Goal: Task Accomplishment & Management: Use online tool/utility

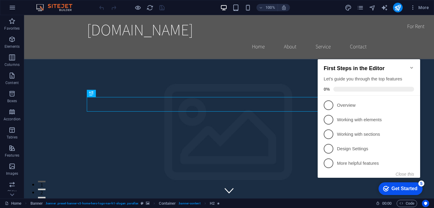
click at [411, 65] on icon "Minimize checklist" at bounding box center [412, 67] width 5 height 5
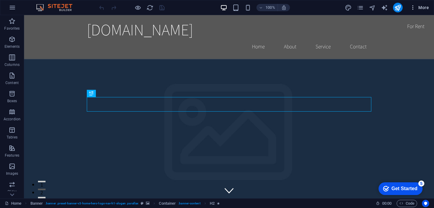
click at [424, 9] on span "More" at bounding box center [419, 8] width 19 height 6
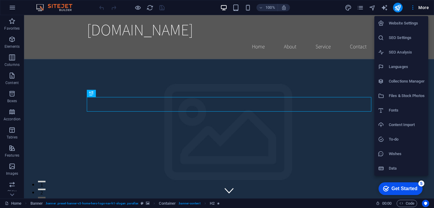
click at [399, 68] on h6 "Languages" at bounding box center [407, 66] width 36 height 7
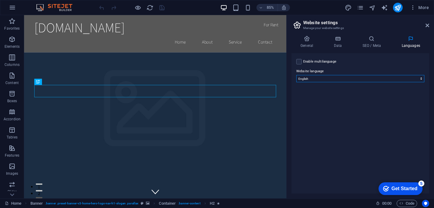
click at [374, 75] on select "Abkhazian Afar Afrikaans Akan Albanian Amharic Arabic Aragonese Armenian Assame…" at bounding box center [361, 78] width 128 height 7
select select "6"
click at [297, 75] on select "Abkhazian Afar Afrikaans Akan Albanian Amharic Arabic Aragonese Armenian Assame…" at bounding box center [361, 78] width 128 height 7
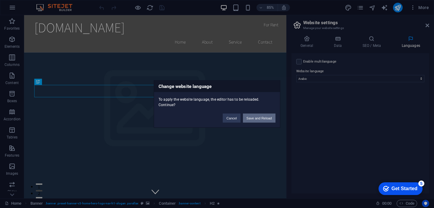
click at [257, 119] on button "Save and Reload" at bounding box center [259, 117] width 33 height 9
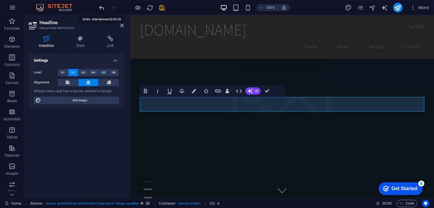
click at [103, 5] on icon "undo" at bounding box center [101, 7] width 7 height 7
click at [103, 5] on div at bounding box center [132, 8] width 68 height 10
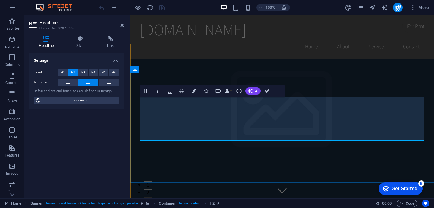
drag, startPoint x: 169, startPoint y: 131, endPoint x: 246, endPoint y: 134, distance: 77.0
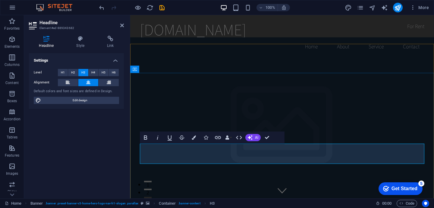
drag, startPoint x: 174, startPoint y: 150, endPoint x: 247, endPoint y: 145, distance: 73.5
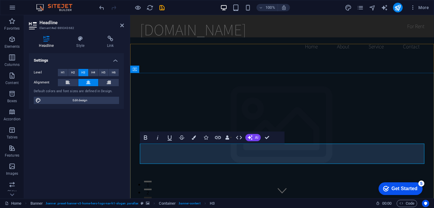
drag, startPoint x: 187, startPoint y: 151, endPoint x: 202, endPoint y: 150, distance: 14.8
drag, startPoint x: 324, startPoint y: 162, endPoint x: 184, endPoint y: 150, distance: 139.9
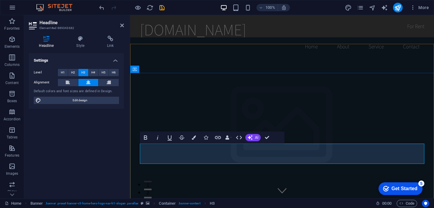
drag, startPoint x: 256, startPoint y: 160, endPoint x: 174, endPoint y: 151, distance: 82.3
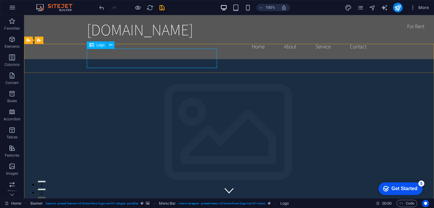
click at [94, 46] on icon at bounding box center [91, 44] width 5 height 7
click at [100, 45] on span "Logo" at bounding box center [101, 45] width 8 height 4
click at [230, 45] on div "+ Add section" at bounding box center [229, 44] width 33 height 10
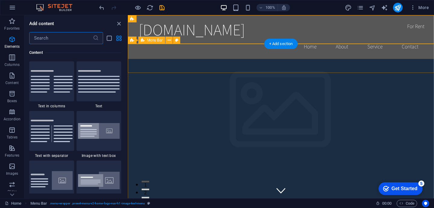
scroll to position [1055, 0]
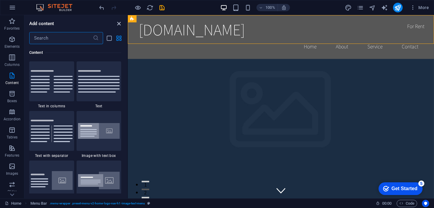
click at [118, 22] on icon "close panel" at bounding box center [119, 23] width 7 height 7
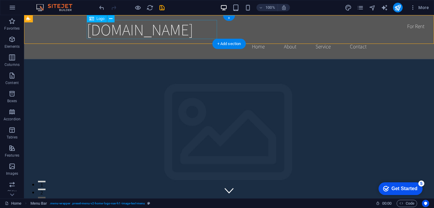
click at [144, 29] on div "[DOMAIN_NAME]" at bounding box center [229, 29] width 285 height 19
click at [111, 19] on icon at bounding box center [110, 19] width 3 height 6
click at [134, 36] on div "[DOMAIN_NAME]" at bounding box center [229, 29] width 285 height 19
click at [27, 36] on div "advsolutions.com.sa Home About Service Contact" at bounding box center [229, 37] width 410 height 44
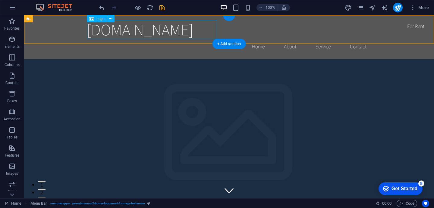
click at [201, 36] on div "[DOMAIN_NAME]" at bounding box center [229, 29] width 285 height 19
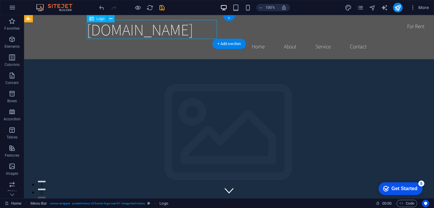
click at [201, 36] on div "[DOMAIN_NAME]" at bounding box center [229, 29] width 285 height 19
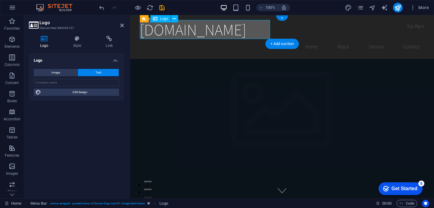
click at [201, 36] on div "[DOMAIN_NAME]" at bounding box center [282, 29] width 285 height 19
click at [198, 30] on div "[DOMAIN_NAME]" at bounding box center [282, 29] width 285 height 19
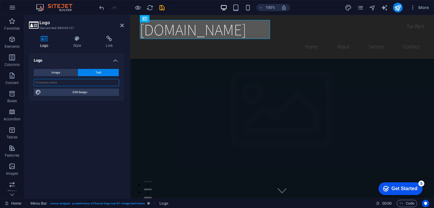
click at [62, 81] on input "text" at bounding box center [76, 82] width 85 height 7
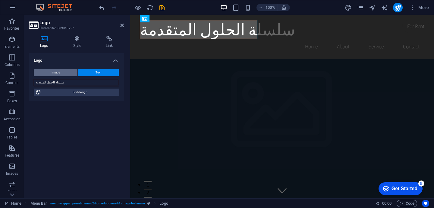
type input "سلسلة الحلول المتقدمة"
click at [55, 72] on span "Image" at bounding box center [56, 72] width 8 height 7
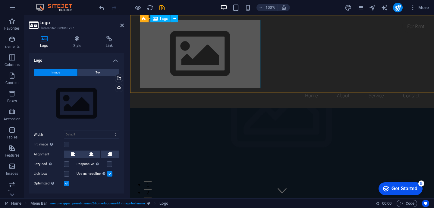
click at [189, 35] on div at bounding box center [282, 54] width 285 height 68
click at [194, 44] on div at bounding box center [282, 54] width 285 height 68
click at [118, 87] on div "Upload" at bounding box center [118, 88] width 9 height 9
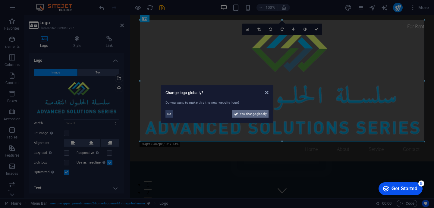
click at [245, 113] on span "Yes, change globally" at bounding box center [253, 113] width 27 height 7
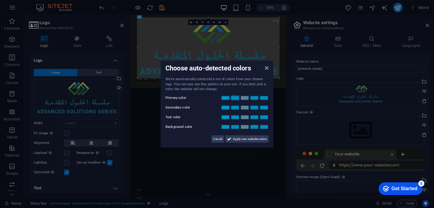
click at [235, 98] on link at bounding box center [235, 97] width 9 height 5
click at [246, 108] on link at bounding box center [244, 107] width 9 height 5
click at [233, 119] on link at bounding box center [235, 116] width 9 height 5
click at [245, 126] on link at bounding box center [244, 126] width 9 height 5
click at [199, 123] on label "Background color" at bounding box center [184, 126] width 36 height 7
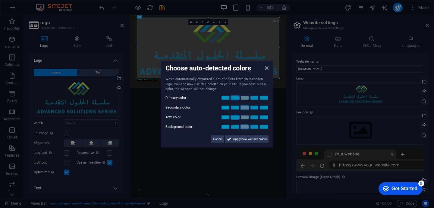
click at [199, 123] on label "Background color" at bounding box center [184, 126] width 36 height 7
click at [181, 142] on div "Choose auto-detected colors We've automatically extracted a set of colors from …" at bounding box center [217, 104] width 113 height 87
click at [205, 132] on div "Cancel Apply new website colors" at bounding box center [217, 136] width 103 height 12
click at [267, 68] on icon at bounding box center [267, 67] width 4 height 5
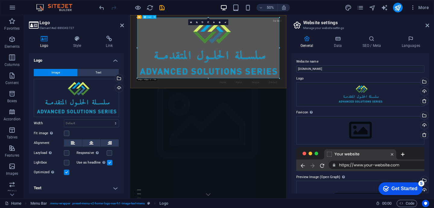
click at [306, 56] on div at bounding box center [286, 80] width 285 height 121
click at [291, 40] on div at bounding box center [286, 80] width 285 height 121
click at [268, 91] on div at bounding box center [286, 80] width 285 height 121
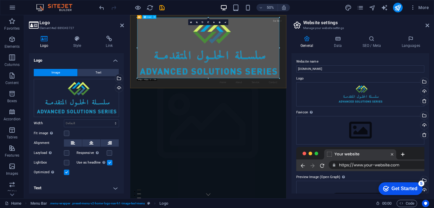
click at [268, 91] on div at bounding box center [286, 80] width 285 height 121
click at [319, 88] on div at bounding box center [286, 80] width 285 height 121
click at [82, 89] on div "Drag files here, click to choose files or select files from Files or our free s…" at bounding box center [76, 98] width 85 height 38
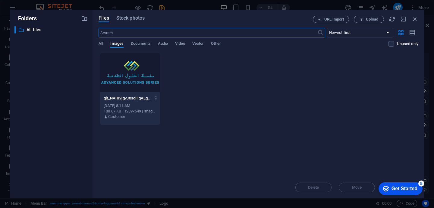
click at [62, 110] on div "​ All files All files" at bounding box center [50, 109] width 73 height 167
click at [417, 17] on icon "button" at bounding box center [415, 19] width 7 height 7
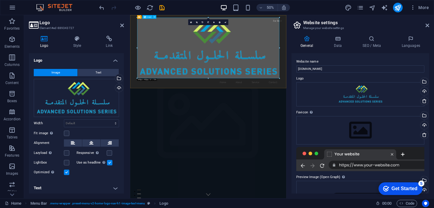
click at [148, 18] on div "Logo" at bounding box center [148, 17] width 10 height 4
click at [55, 97] on div "Drag files here, click to choose files or select files from Files or our free s…" at bounding box center [76, 98] width 85 height 38
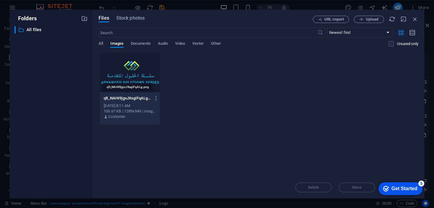
click at [135, 99] on p "qlt_NAHI9jgvJXsgiFqALg.png" at bounding box center [127, 97] width 47 height 5
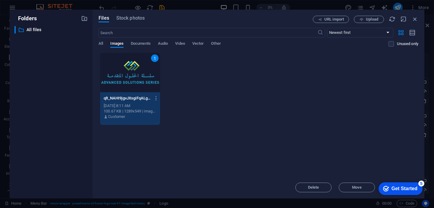
click at [156, 58] on div "1" at bounding box center [155, 58] width 8 height 8
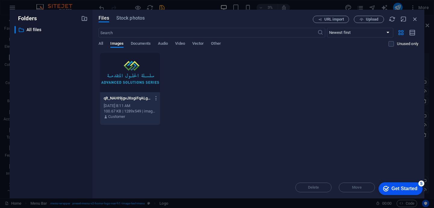
click at [245, 116] on div "qlt_NAHI9jgvJXsgiFqALg.png qlt_NAHI9jgvJXsgiFqALg.png Sep 2, 2025 8:11 AM 100.6…" at bounding box center [259, 88] width 320 height 72
click at [415, 19] on icon "button" at bounding box center [415, 19] width 7 height 7
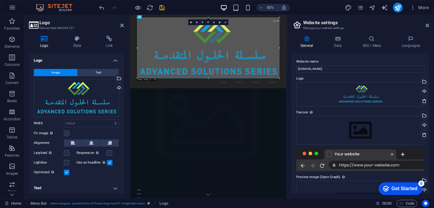
click at [65, 133] on label at bounding box center [66, 132] width 5 height 5
click at [0, 0] on input "Fit image Automatically fit image to a fixed width and height" at bounding box center [0, 0] width 0 height 0
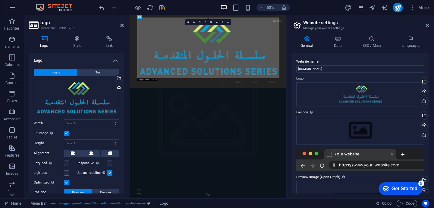
click at [65, 133] on label at bounding box center [66, 132] width 5 height 5
click at [0, 0] on input "Fit image Automatically fit image to a fixed width and height" at bounding box center [0, 0] width 0 height 0
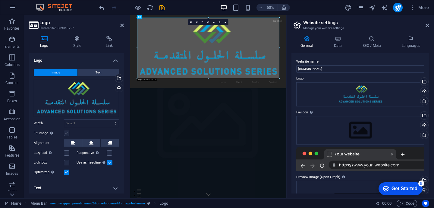
click at [65, 133] on label at bounding box center [66, 132] width 5 height 5
click at [0, 0] on input "Fit image Automatically fit image to a fixed width and height" at bounding box center [0, 0] width 0 height 0
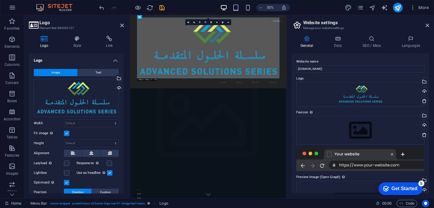
click at [65, 133] on label at bounding box center [66, 132] width 5 height 5
click at [0, 0] on input "Fit image Automatically fit image to a fixed width and height" at bounding box center [0, 0] width 0 height 0
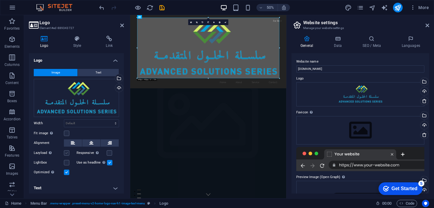
click at [68, 152] on label at bounding box center [66, 152] width 5 height 5
click at [0, 0] on input "Lazyload Loading images after the page loads improves page speed." at bounding box center [0, 0] width 0 height 0
click at [68, 152] on label at bounding box center [66, 152] width 5 height 5
click at [0, 0] on input "Lazyload Loading images after the page loads improves page speed." at bounding box center [0, 0] width 0 height 0
click at [108, 151] on label at bounding box center [109, 152] width 5 height 5
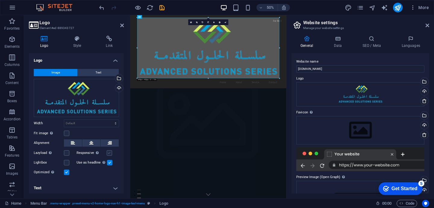
click at [0, 0] on input "Responsive Automatically load retina image and smartphone optimized sizes." at bounding box center [0, 0] width 0 height 0
click at [108, 151] on label at bounding box center [109, 152] width 5 height 5
click at [0, 0] on input "Responsive Automatically load retina image and smartphone optimized sizes." at bounding box center [0, 0] width 0 height 0
click at [67, 162] on label at bounding box center [66, 162] width 5 height 5
click at [0, 0] on input "Lightbox" at bounding box center [0, 0] width 0 height 0
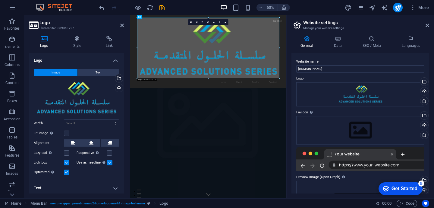
click at [67, 162] on label at bounding box center [66, 162] width 5 height 5
click at [0, 0] on input "Lightbox" at bounding box center [0, 0] width 0 height 0
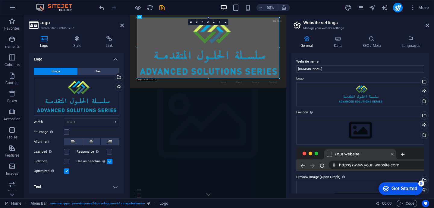
click at [114, 186] on h4 "Text" at bounding box center [76, 186] width 95 height 14
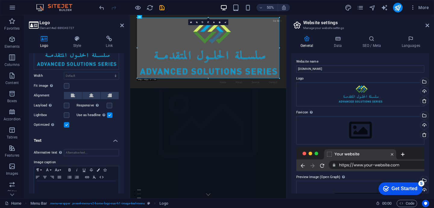
scroll to position [58, 0]
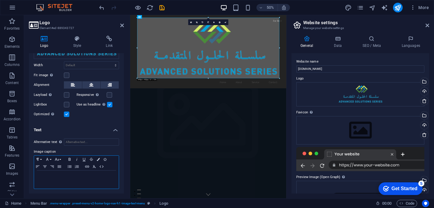
click at [59, 173] on p at bounding box center [76, 175] width 79 height 5
